Goal: Check status: Check status

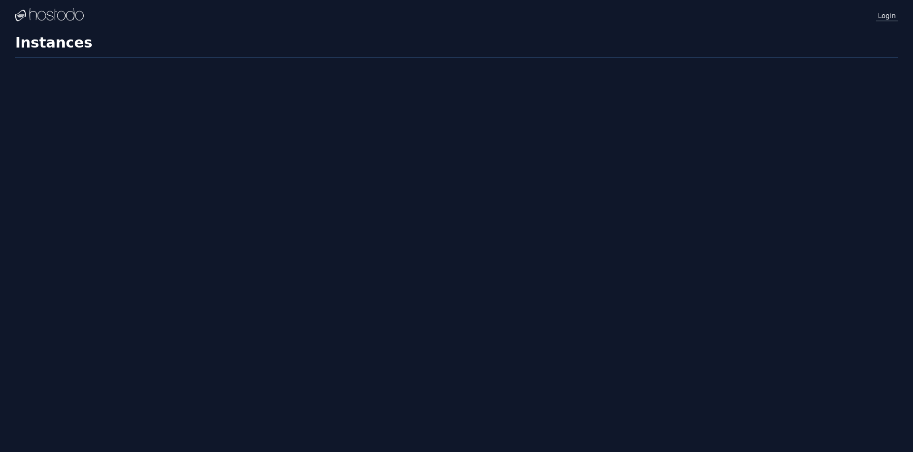
click at [880, 16] on link "Login" at bounding box center [887, 15] width 22 height 12
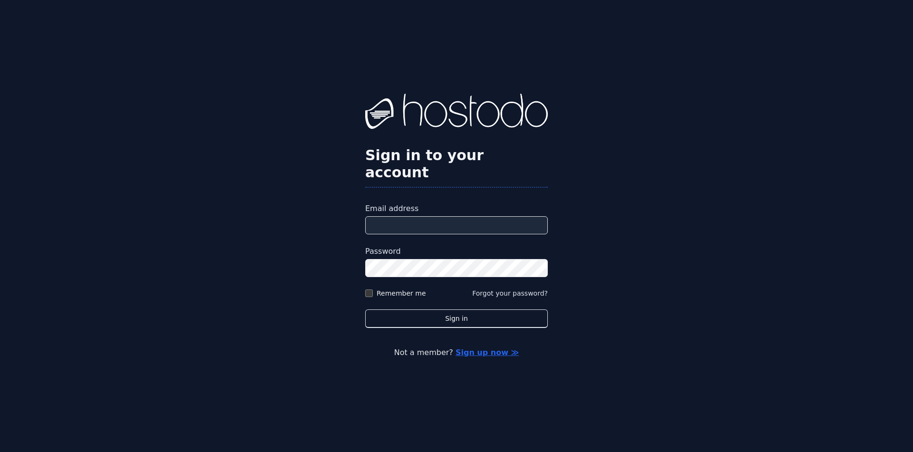
click at [429, 220] on input "Email address" at bounding box center [456, 225] width 183 height 18
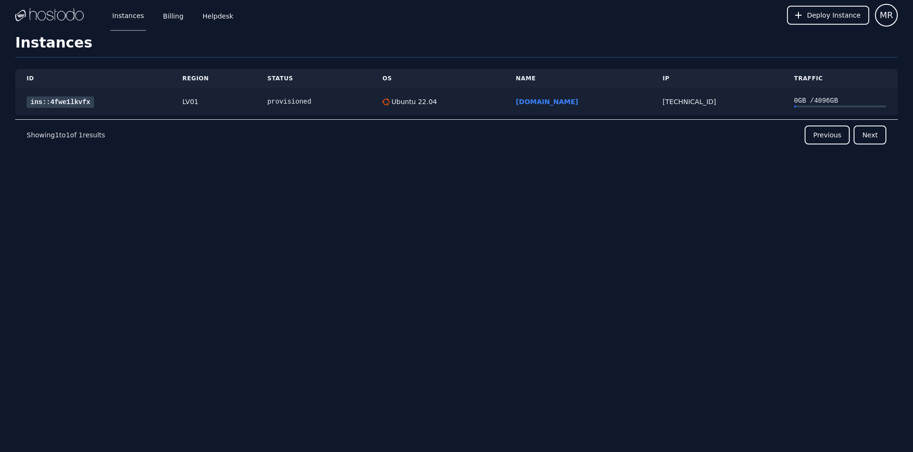
click at [68, 105] on link "ins::4fwe1lkvfx" at bounding box center [61, 102] width 68 height 11
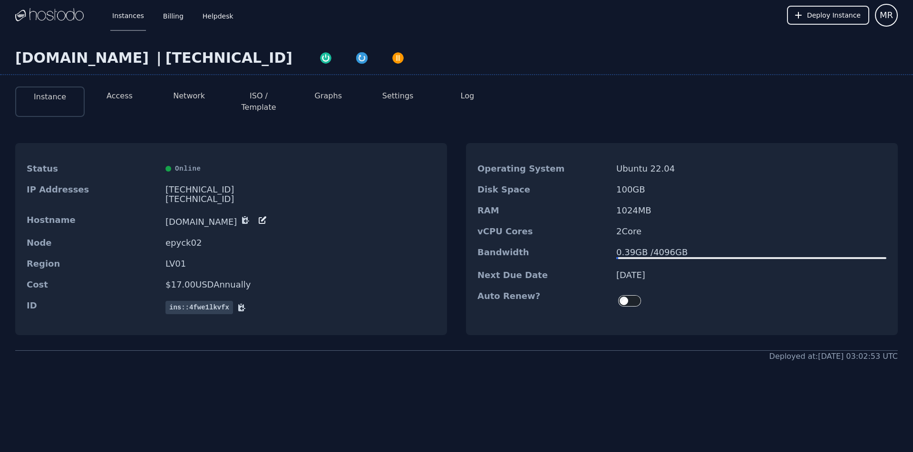
click at [201, 61] on div "[TECHNICAL_ID]" at bounding box center [228, 57] width 127 height 17
copy div "[TECHNICAL_ID]"
click at [125, 99] on button "Access" at bounding box center [119, 95] width 26 height 11
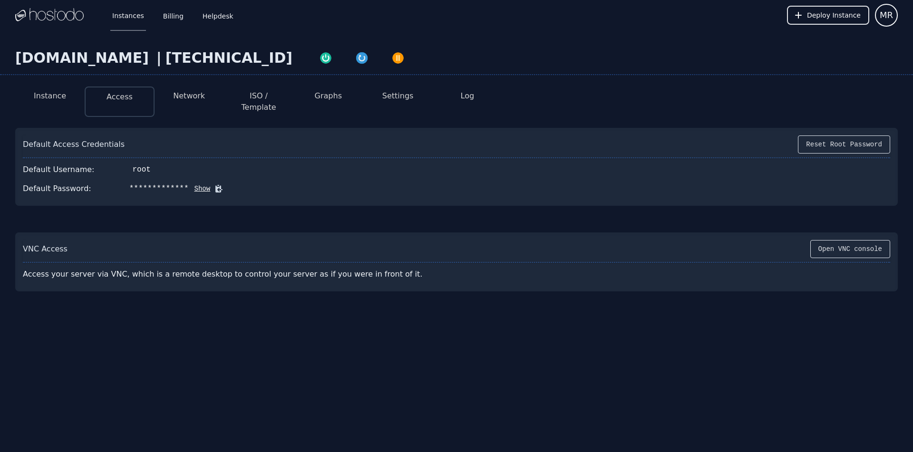
click at [205, 179] on div "**********" at bounding box center [456, 188] width 867 height 19
click at [215, 185] on icon at bounding box center [218, 188] width 7 height 7
